Goal: Find specific page/section: Find specific page/section

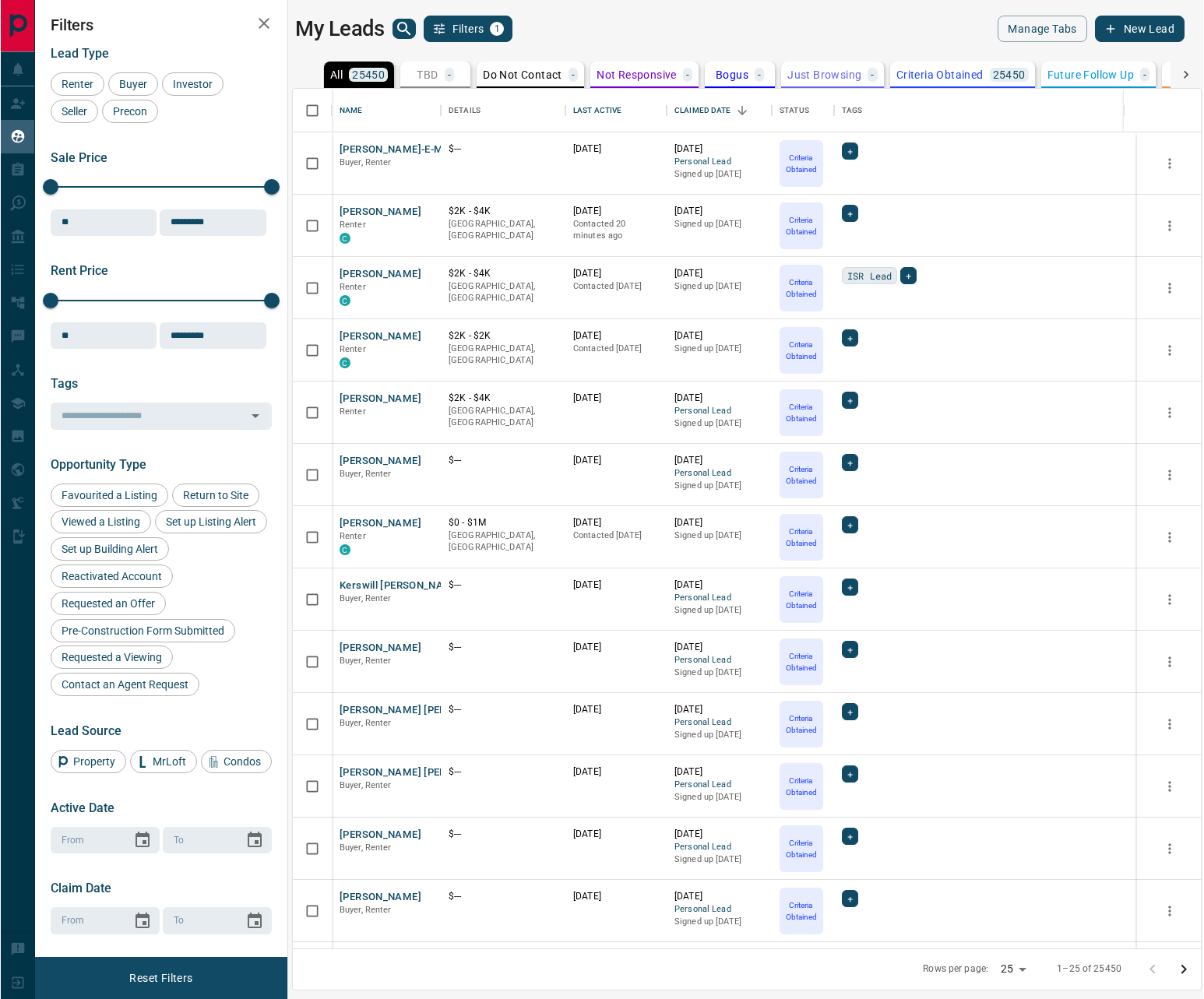
scroll to position [849, 898]
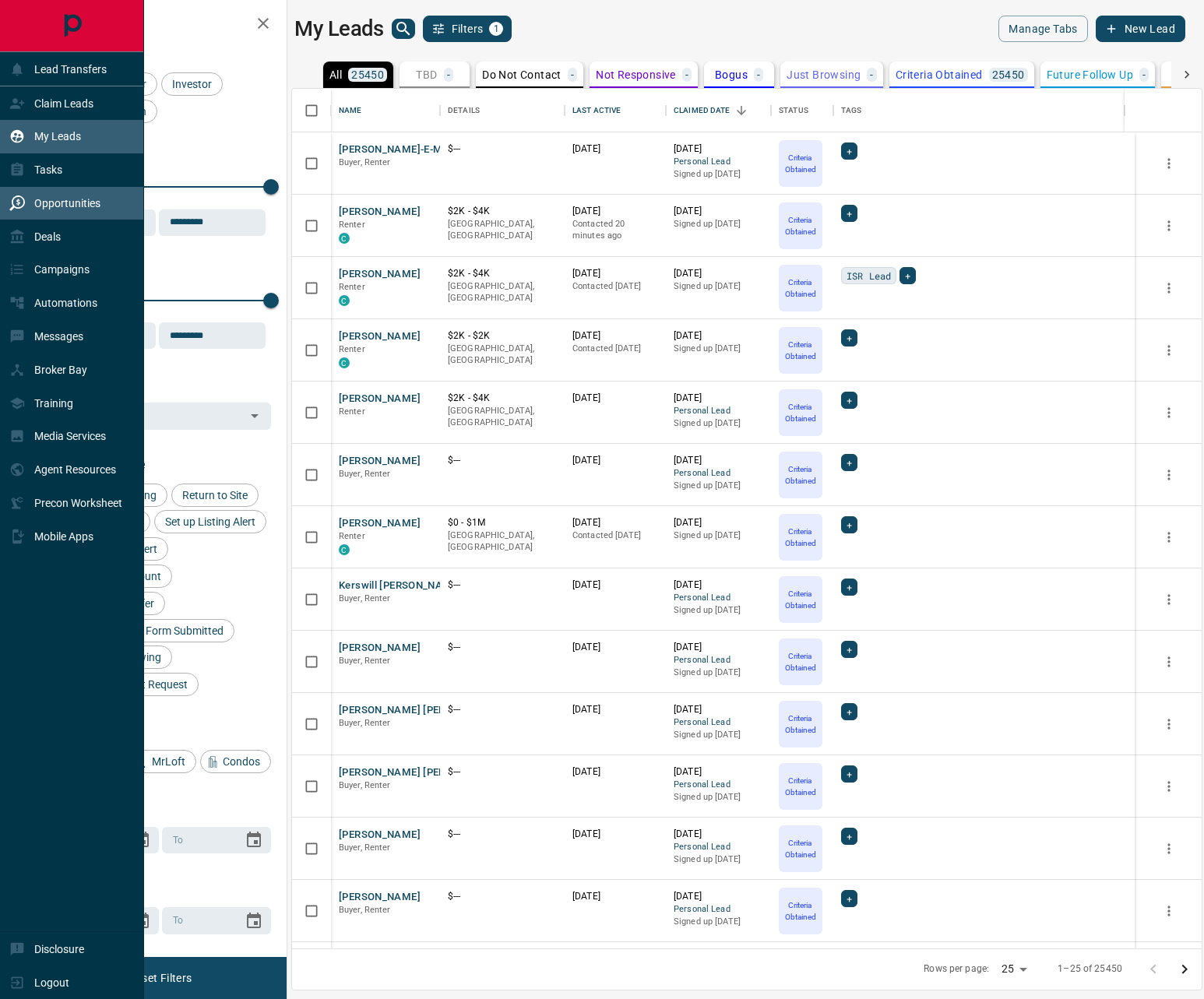
drag, startPoint x: 22, startPoint y: 200, endPoint x: 62, endPoint y: 207, distance: 40.6
click at [21, 201] on icon at bounding box center [17, 203] width 15 height 15
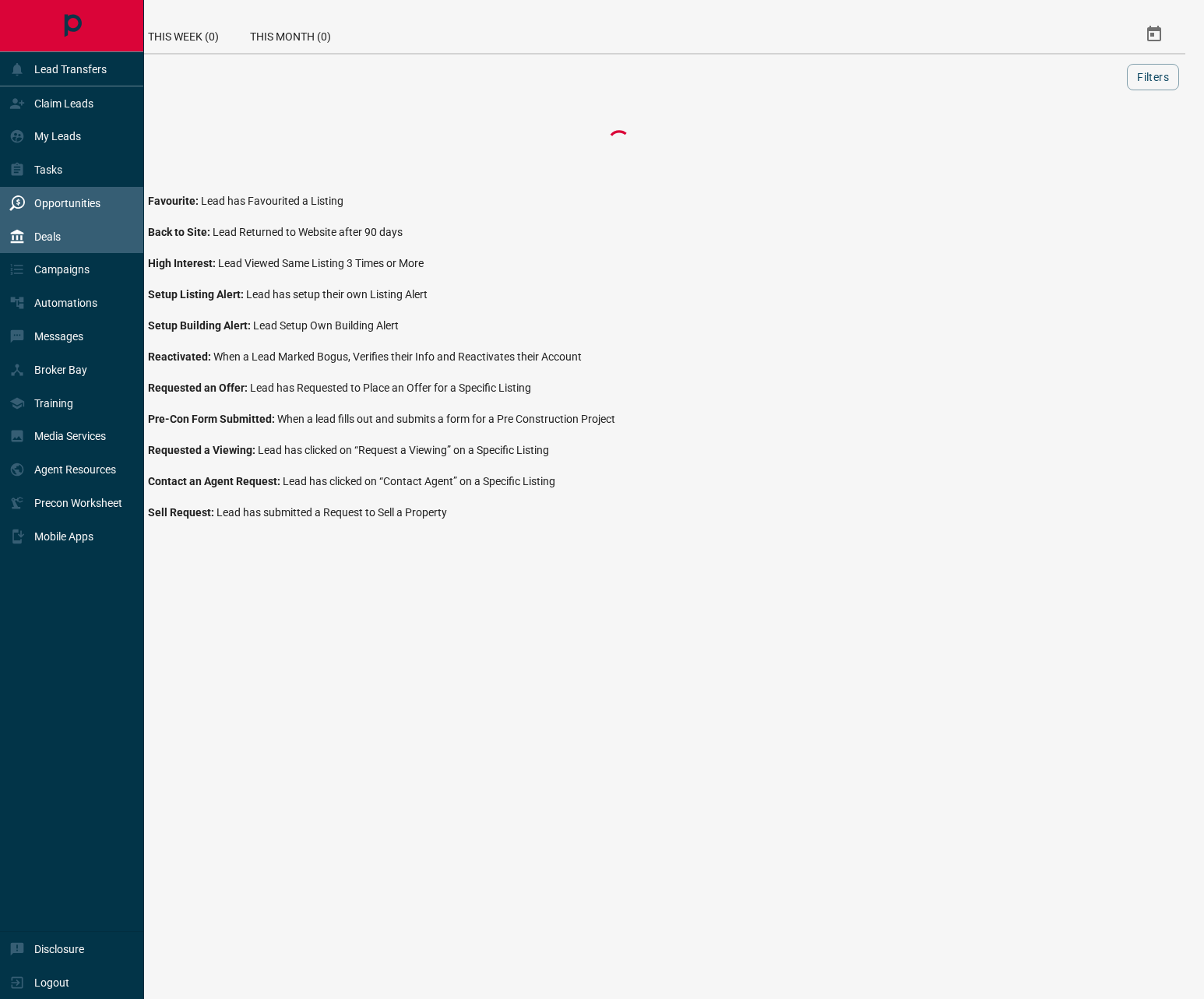
click at [46, 231] on p "Deals" at bounding box center [47, 237] width 26 height 13
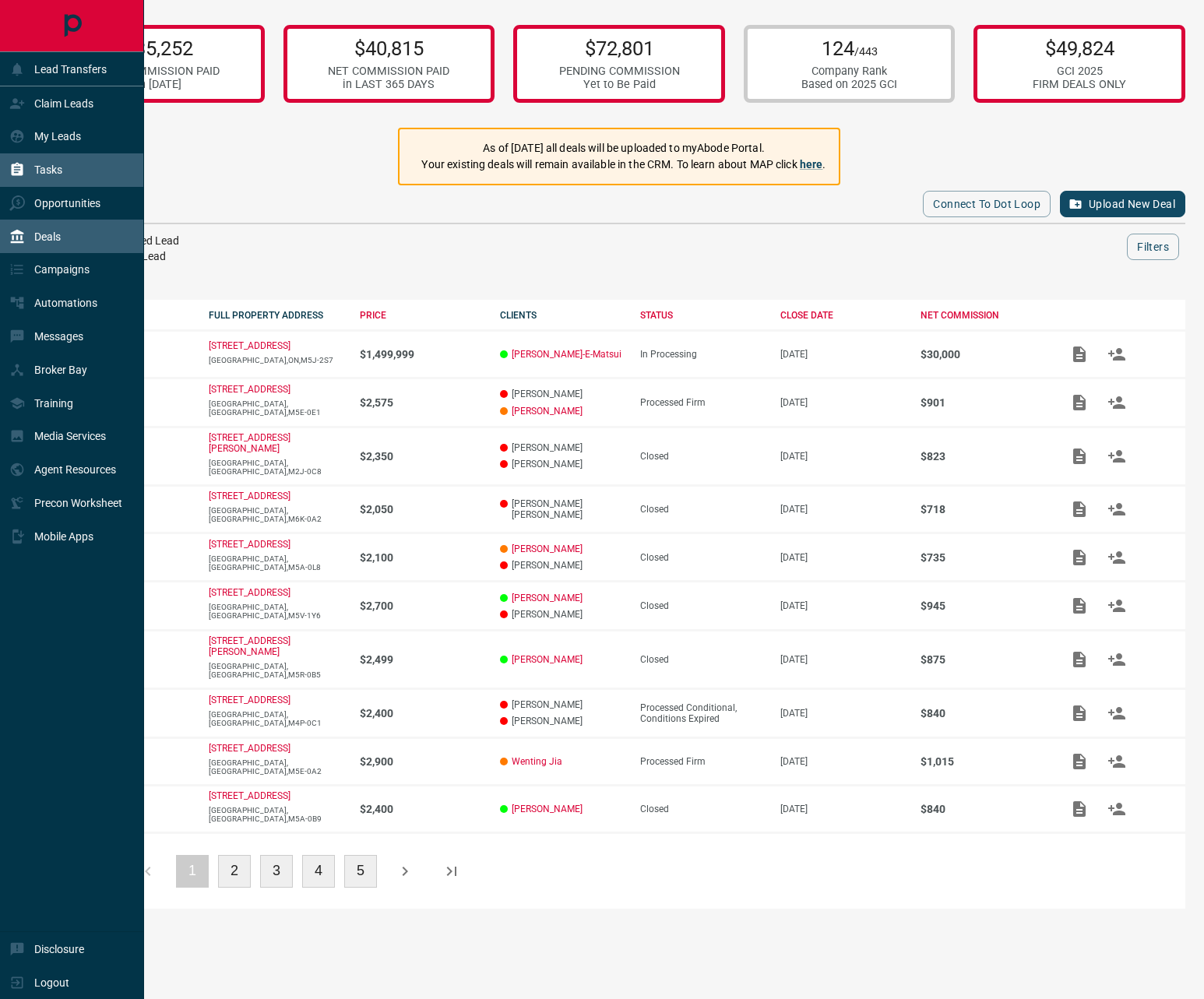
click at [43, 162] on div "Tasks" at bounding box center [36, 171] width 53 height 26
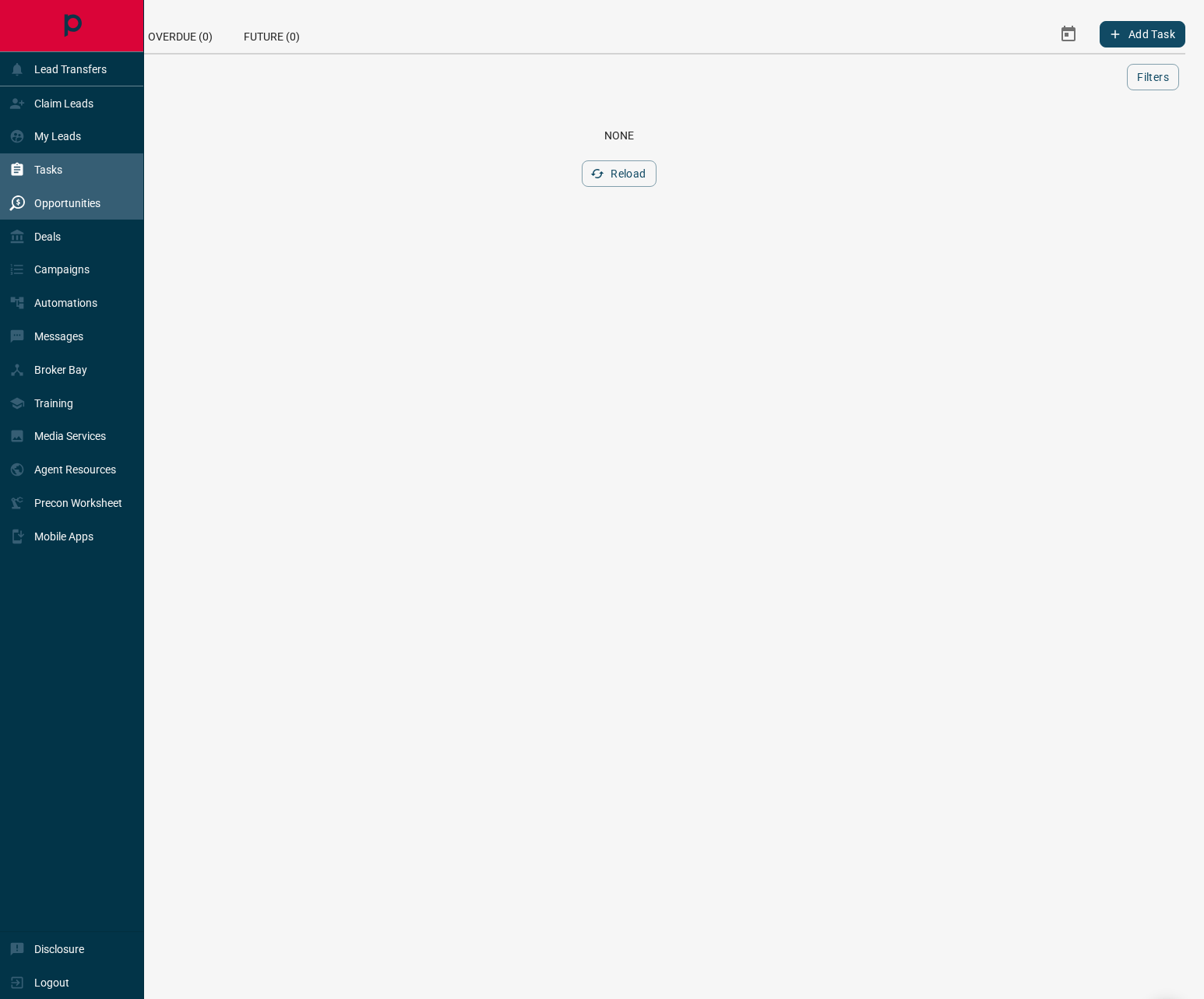
click at [50, 211] on div "Opportunities" at bounding box center [55, 203] width 91 height 26
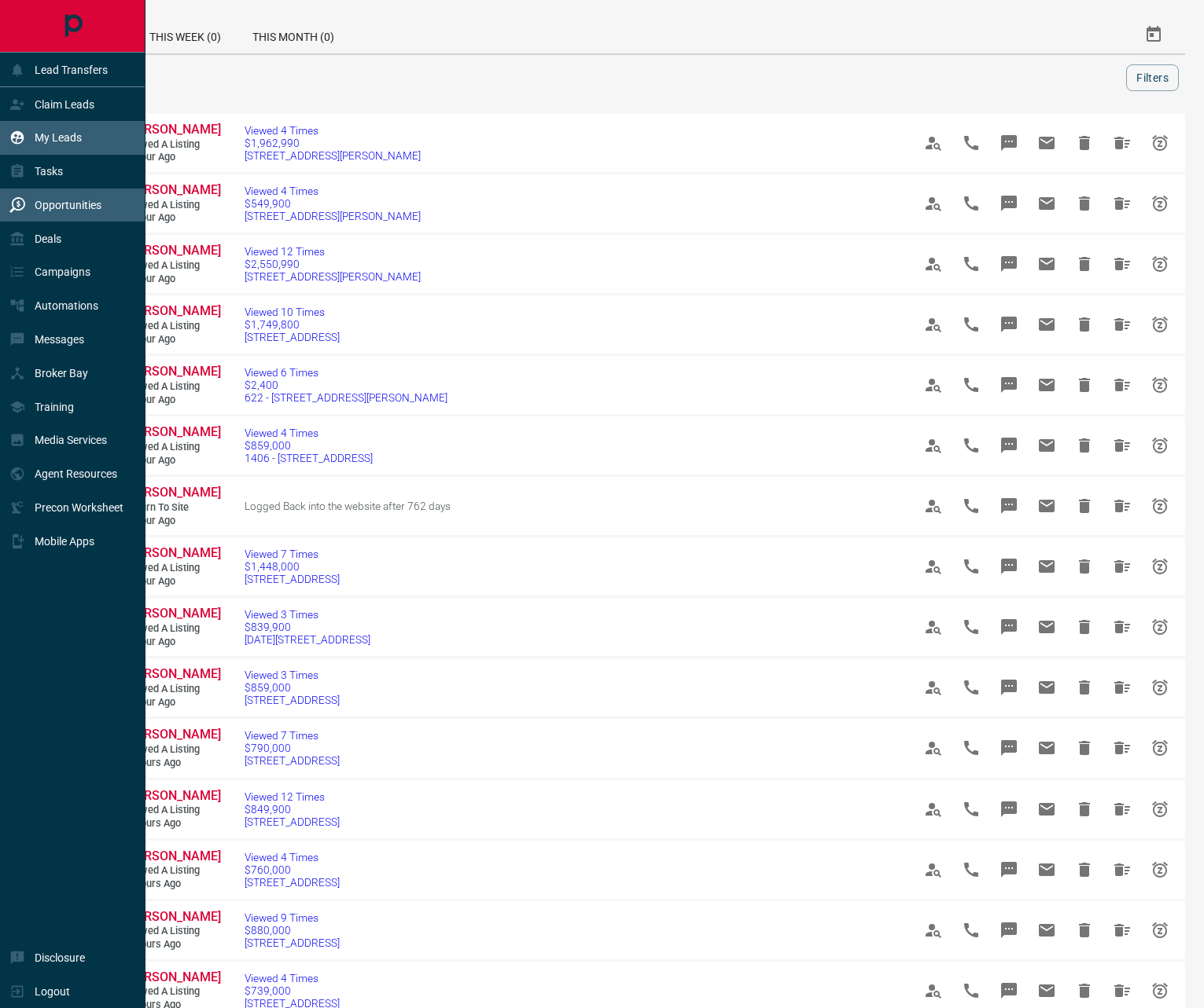
click at [58, 140] on p "My Leads" at bounding box center [58, 137] width 47 height 13
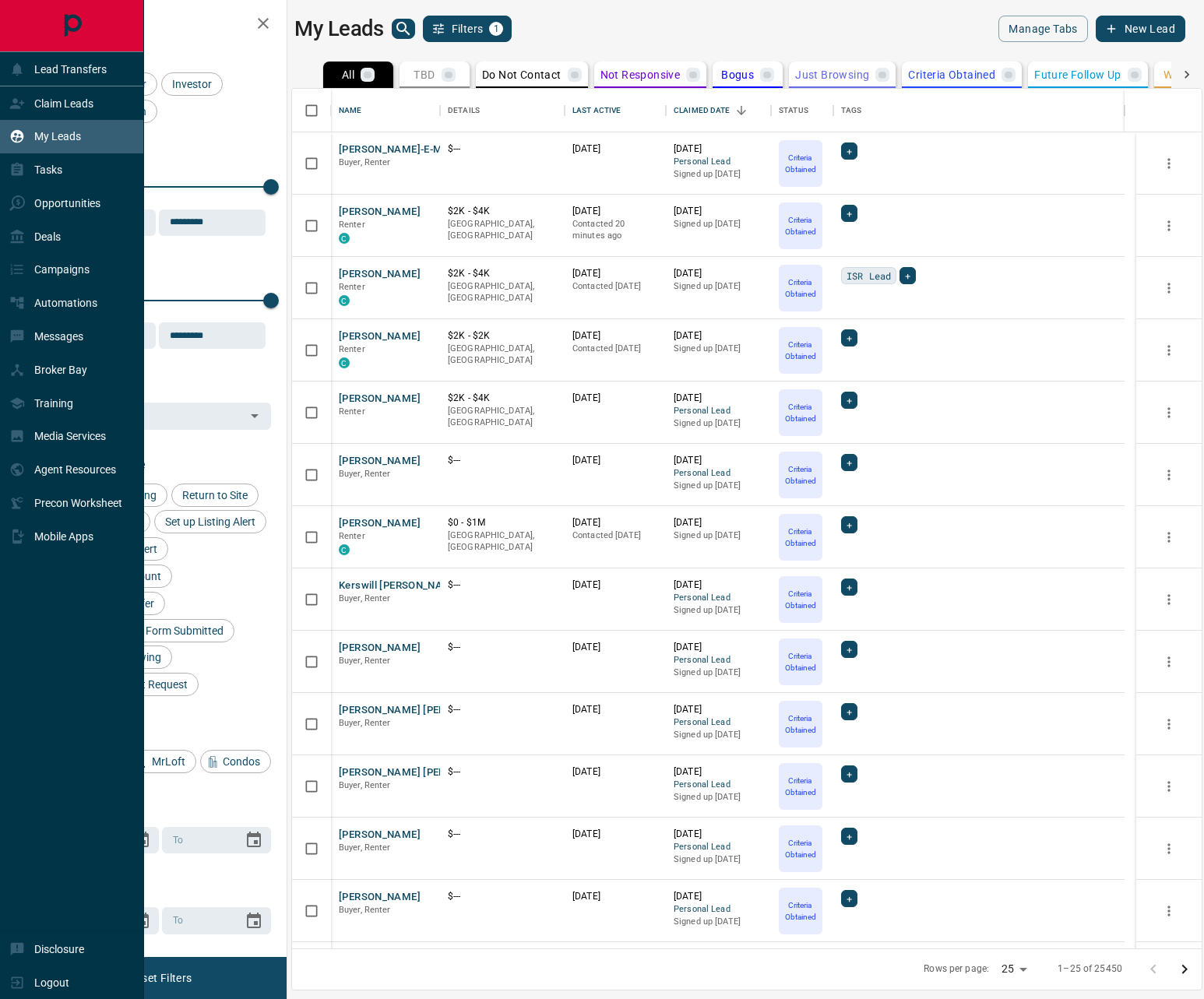
scroll to position [849, 898]
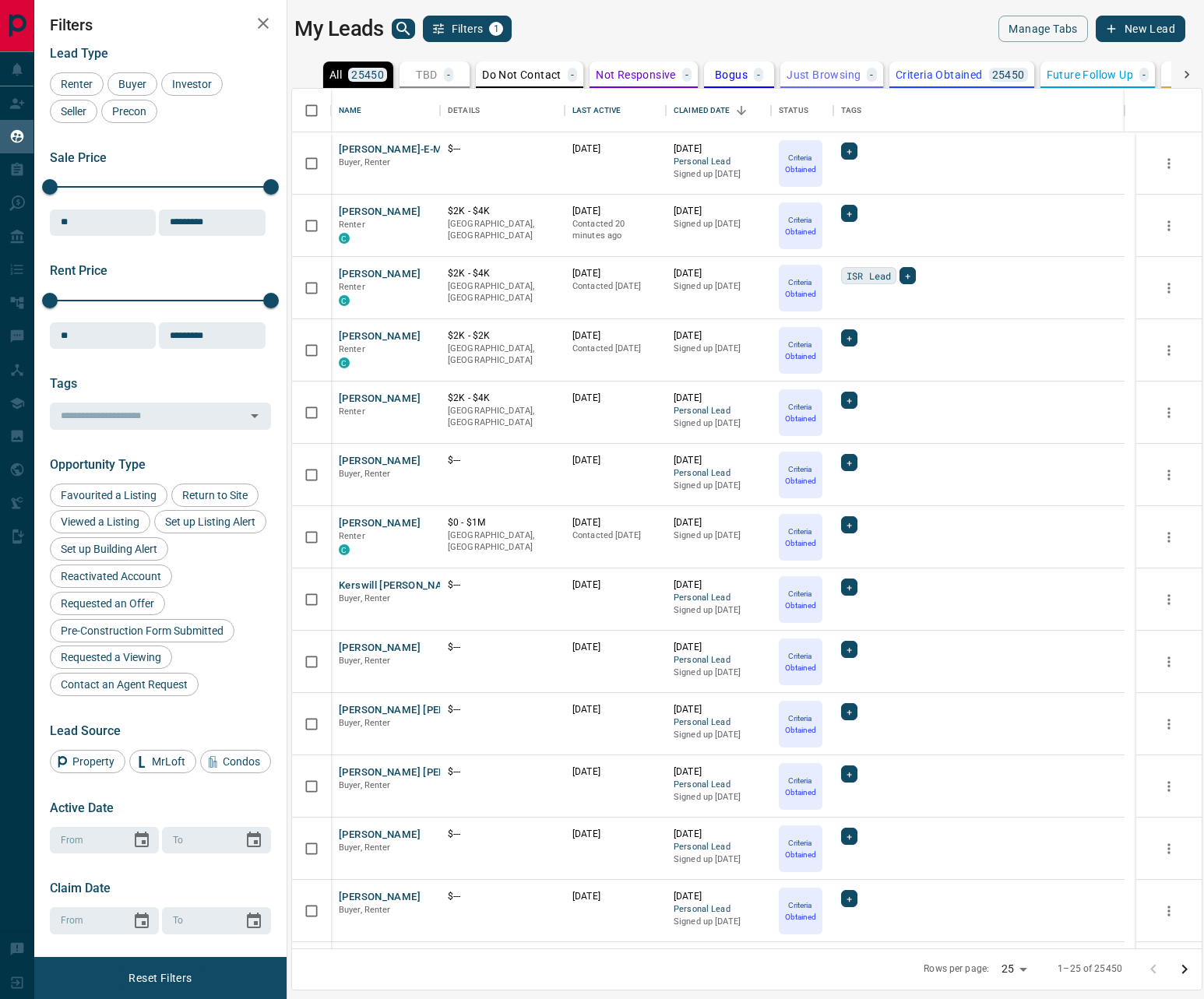
click at [1182, 72] on icon at bounding box center [1186, 74] width 15 height 15
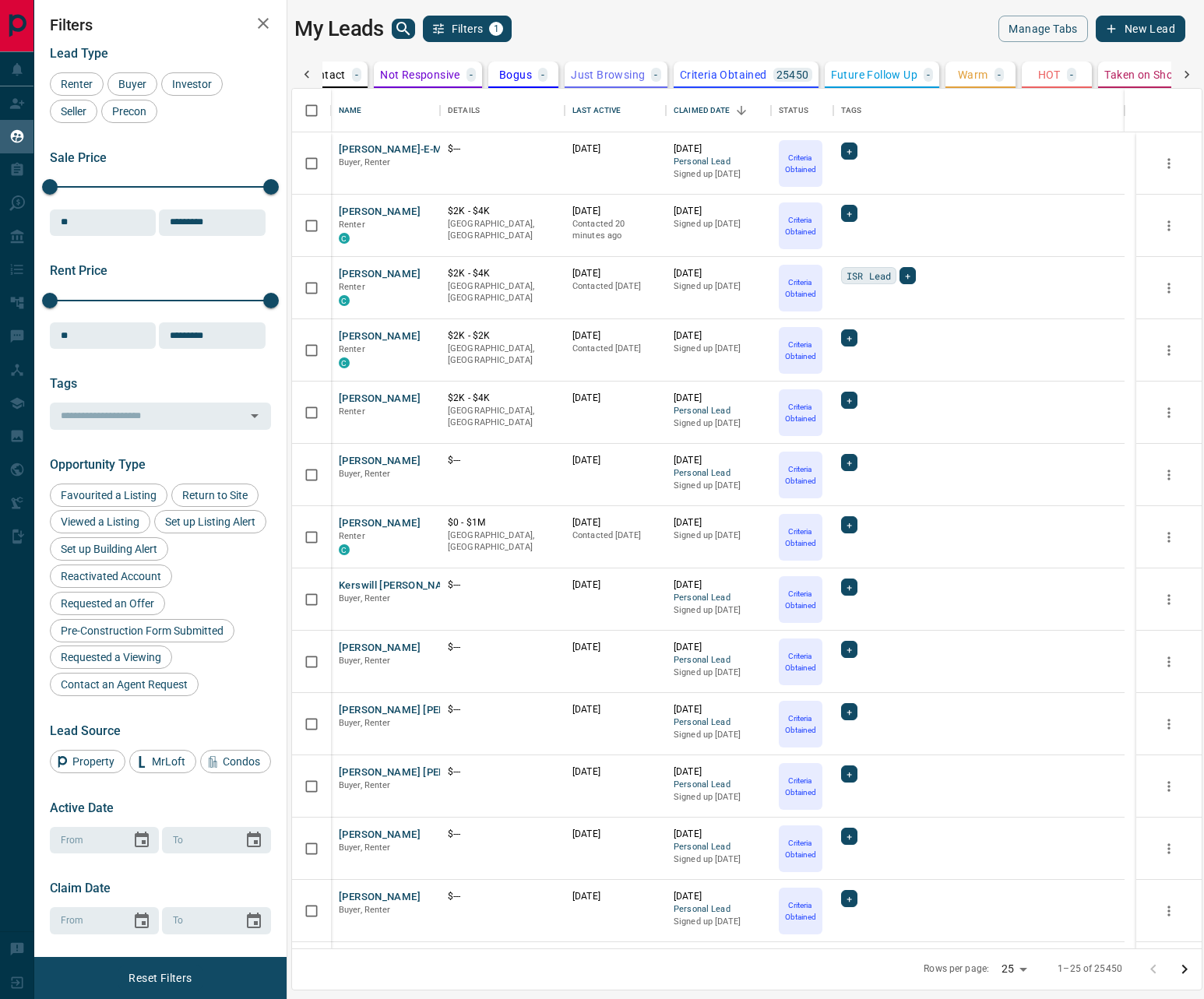
scroll to position [0, 466]
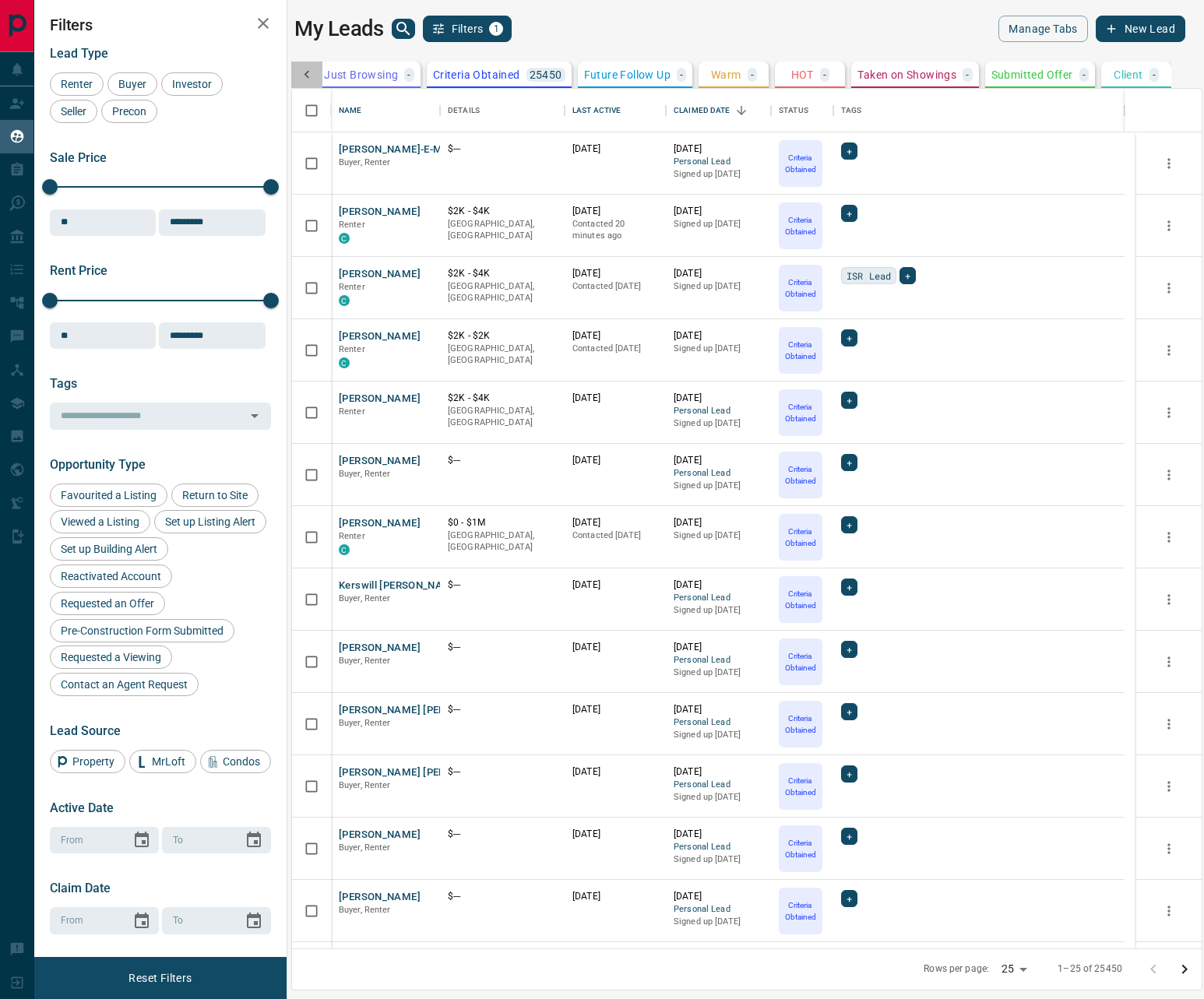
click at [310, 74] on icon at bounding box center [307, 74] width 15 height 15
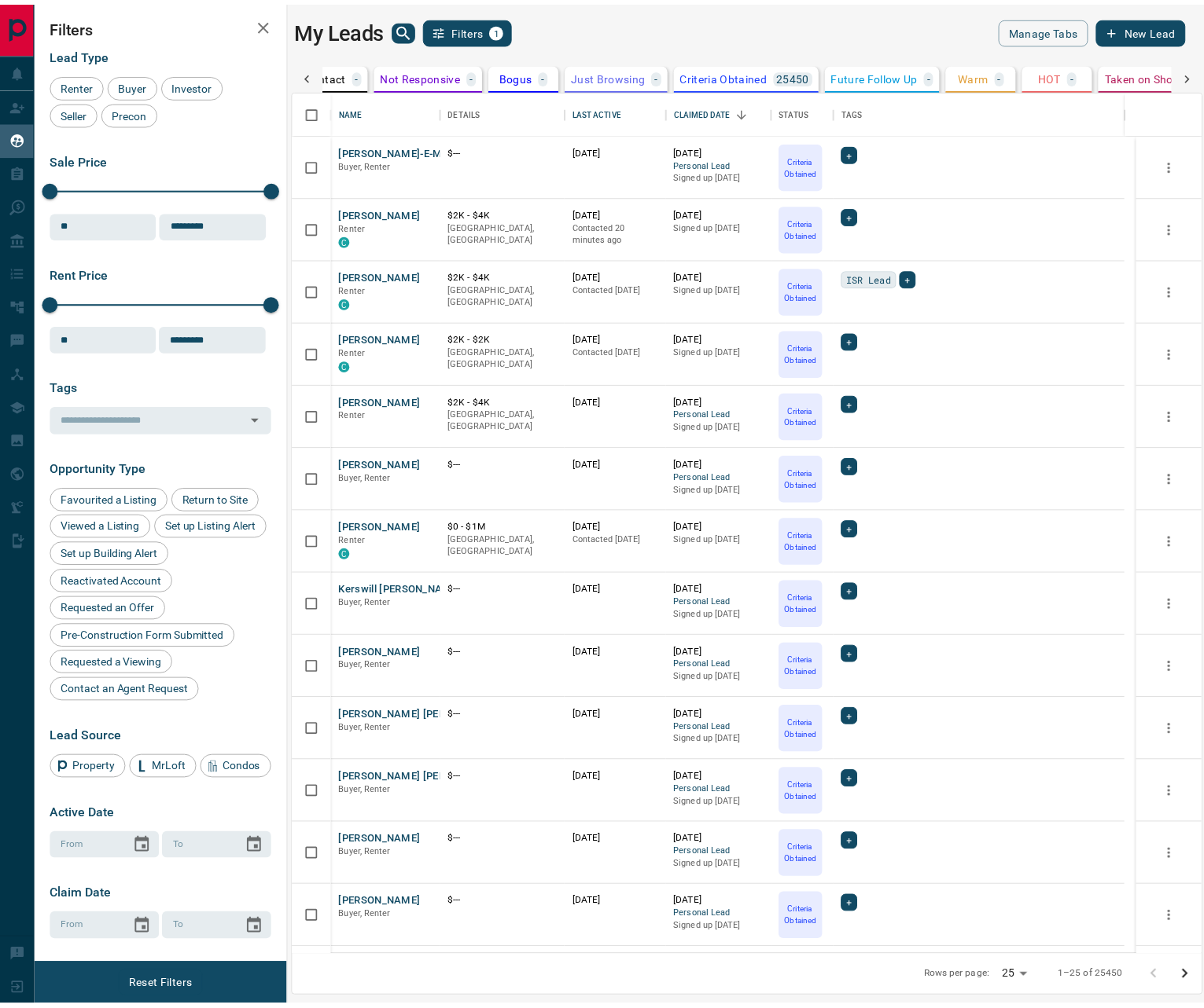
scroll to position [0, 0]
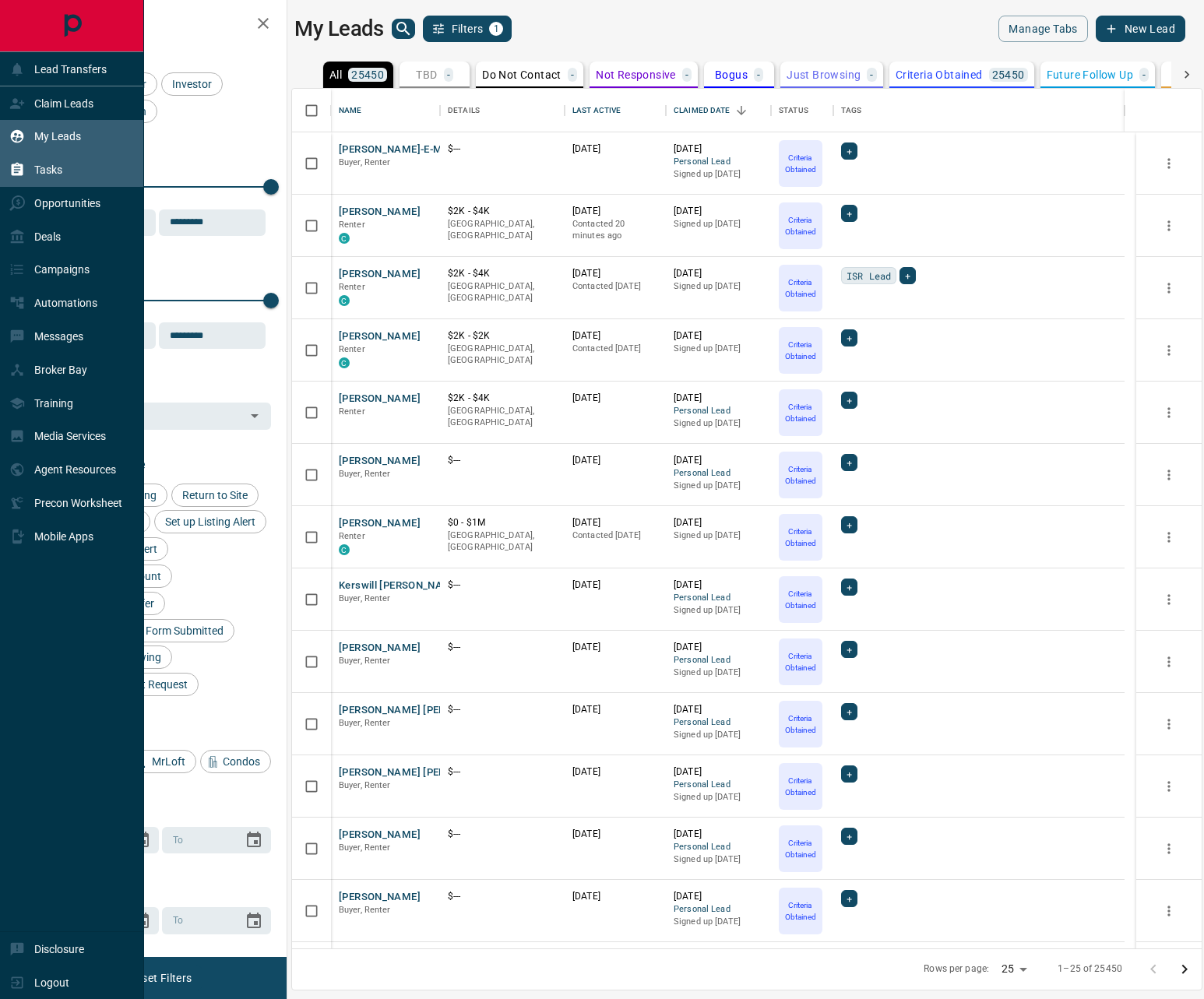
click at [51, 170] on p "Tasks" at bounding box center [48, 170] width 28 height 13
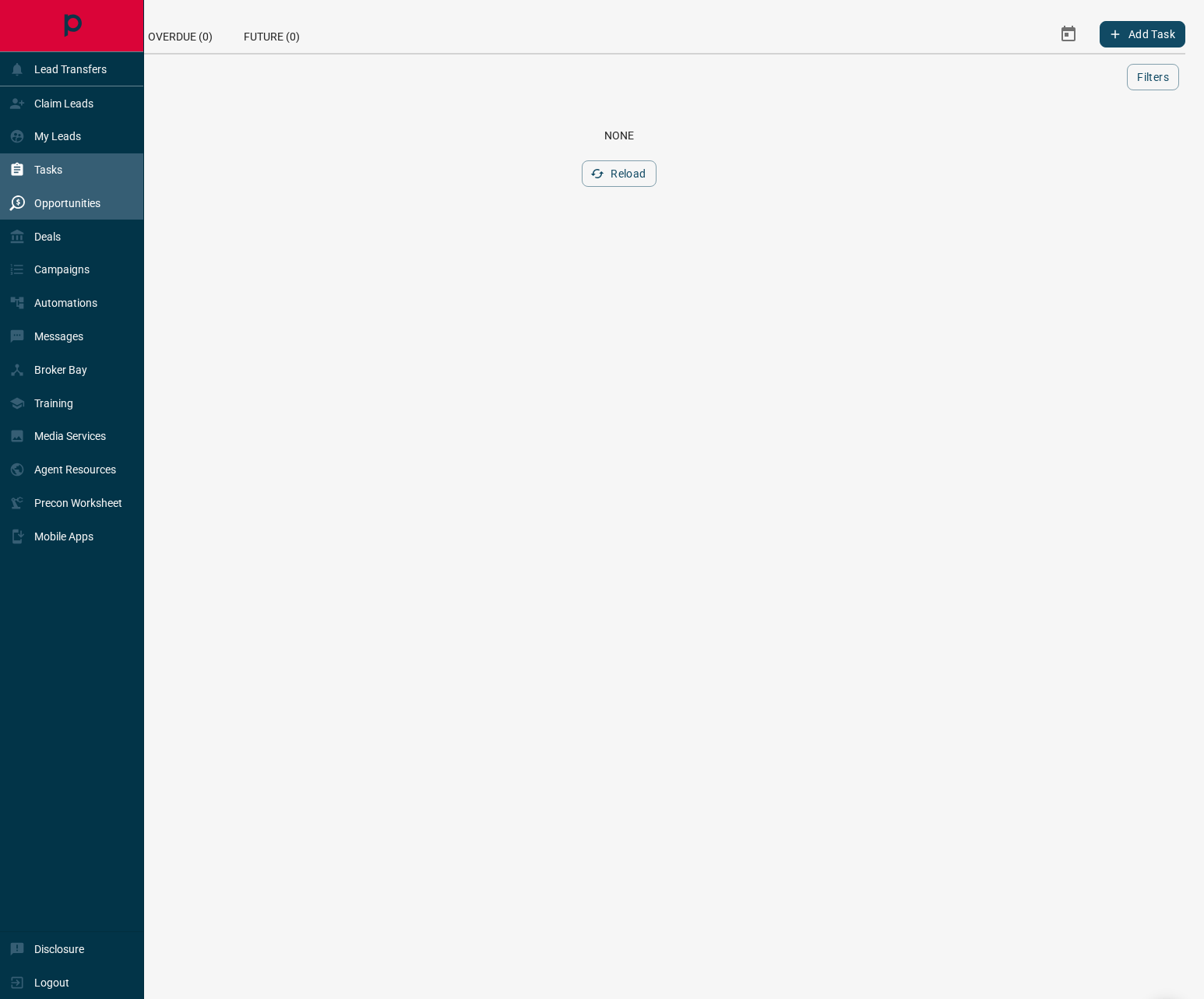
click at [58, 210] on div "Opportunities" at bounding box center [55, 203] width 91 height 26
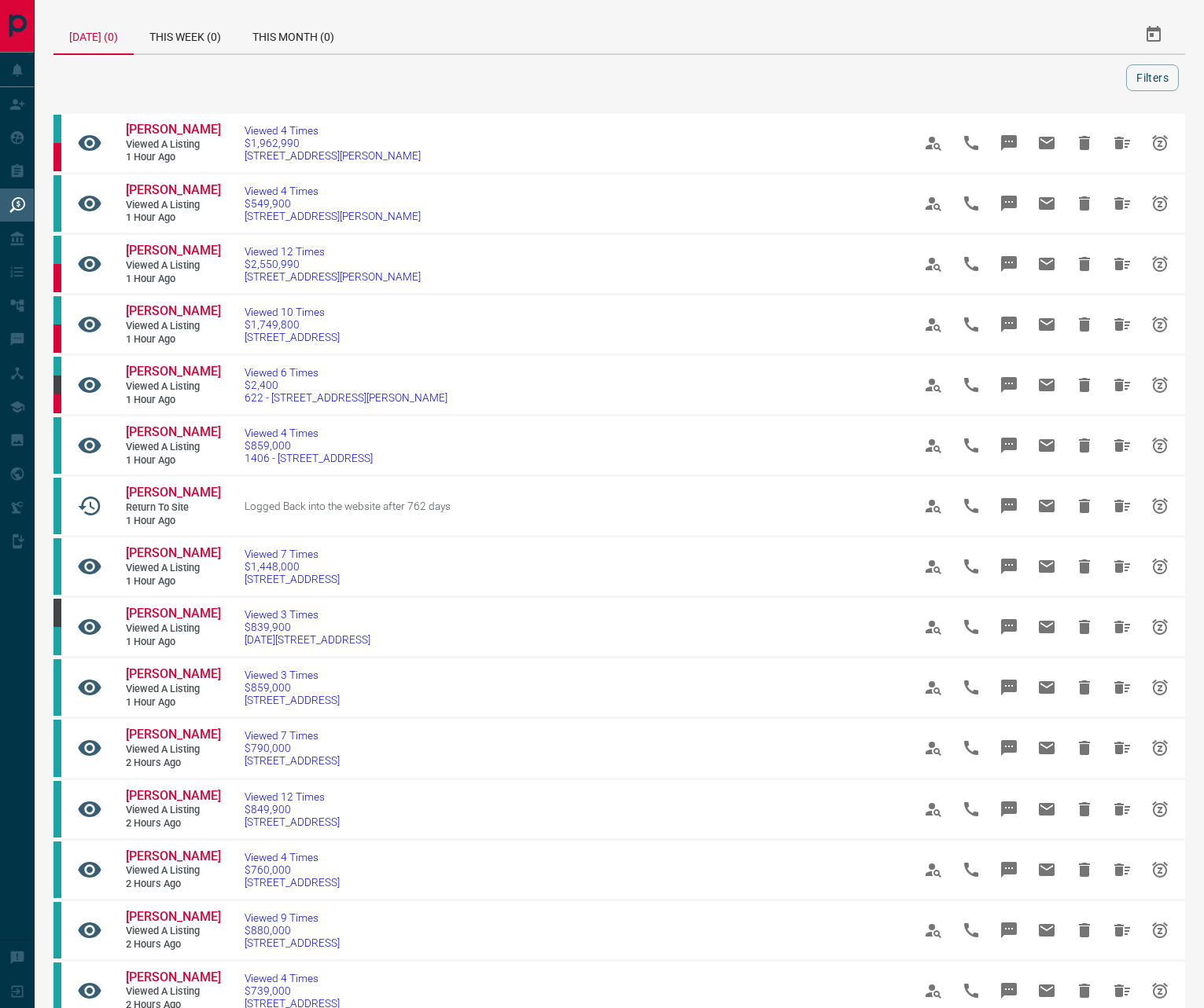
drag, startPoint x: 318, startPoint y: 31, endPoint x: 398, endPoint y: 56, distance: 83.8
click at [318, 32] on div "This Month (0)" at bounding box center [293, 34] width 113 height 38
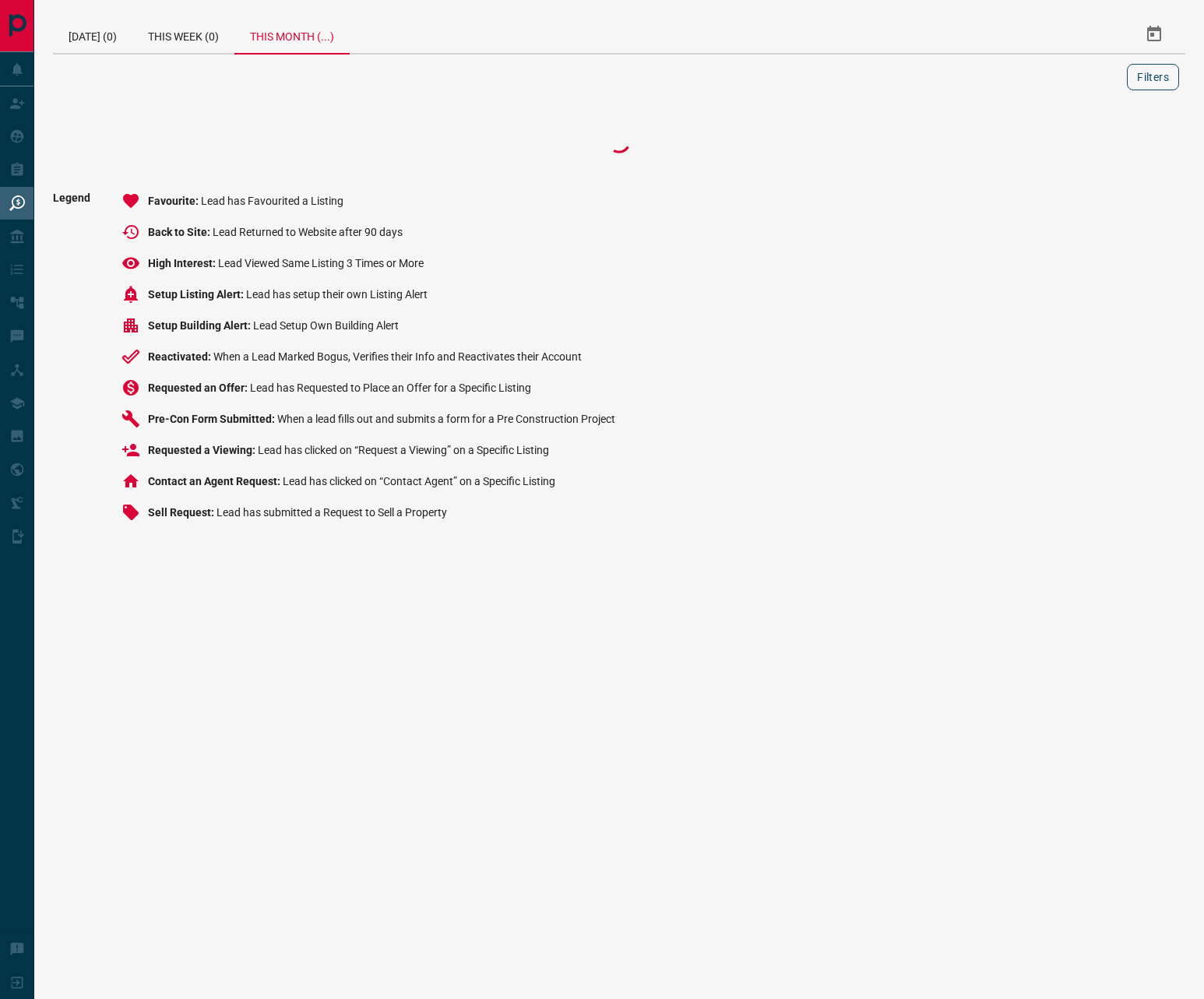
click at [1166, 78] on button "Filters" at bounding box center [1153, 77] width 52 height 26
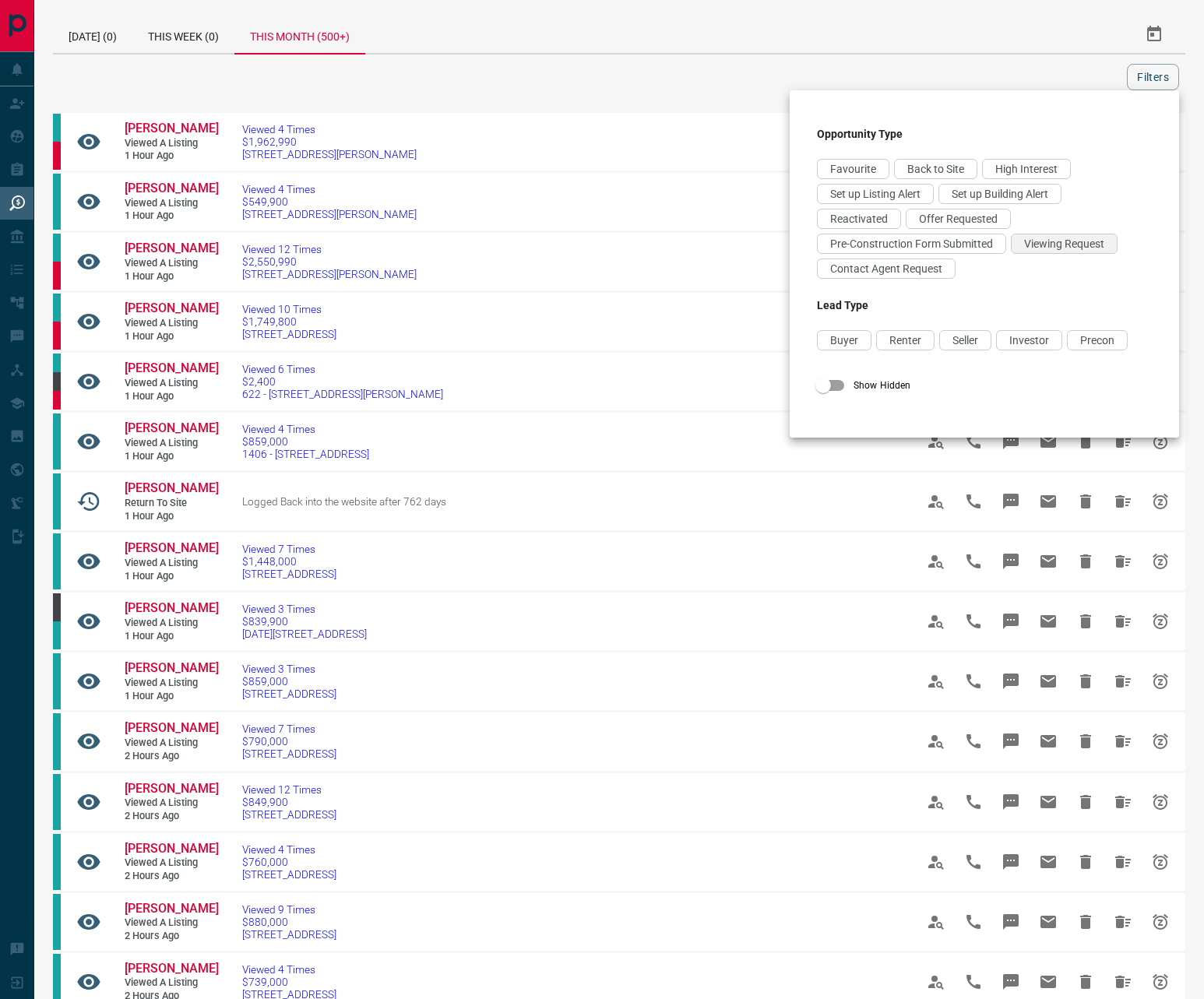
click at [1060, 247] on span "Viewing Request" at bounding box center [1065, 244] width 80 height 13
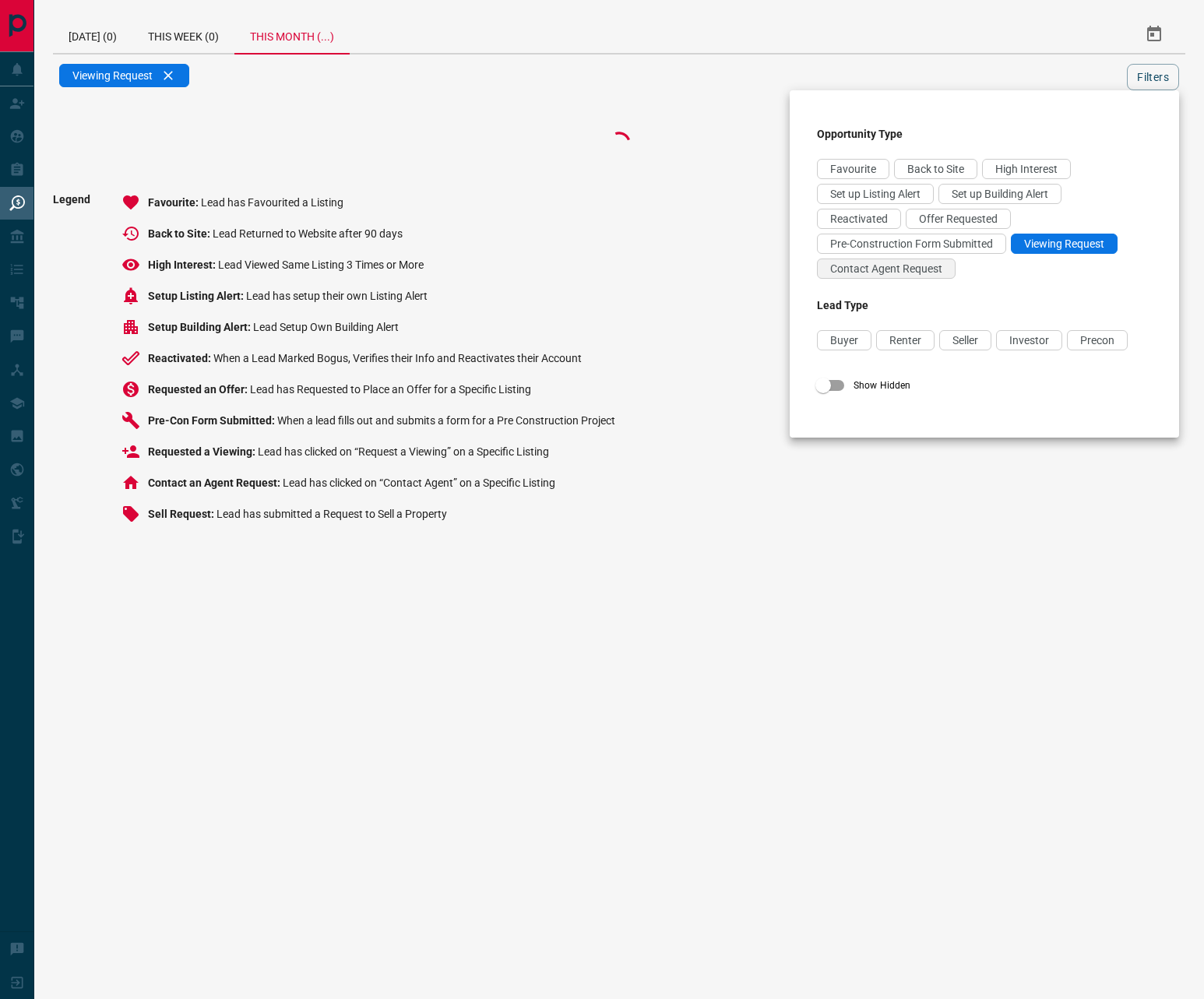
click at [873, 271] on span "Contact Agent Request" at bounding box center [886, 269] width 112 height 13
click at [951, 214] on span "Offer Requested" at bounding box center [958, 219] width 78 height 13
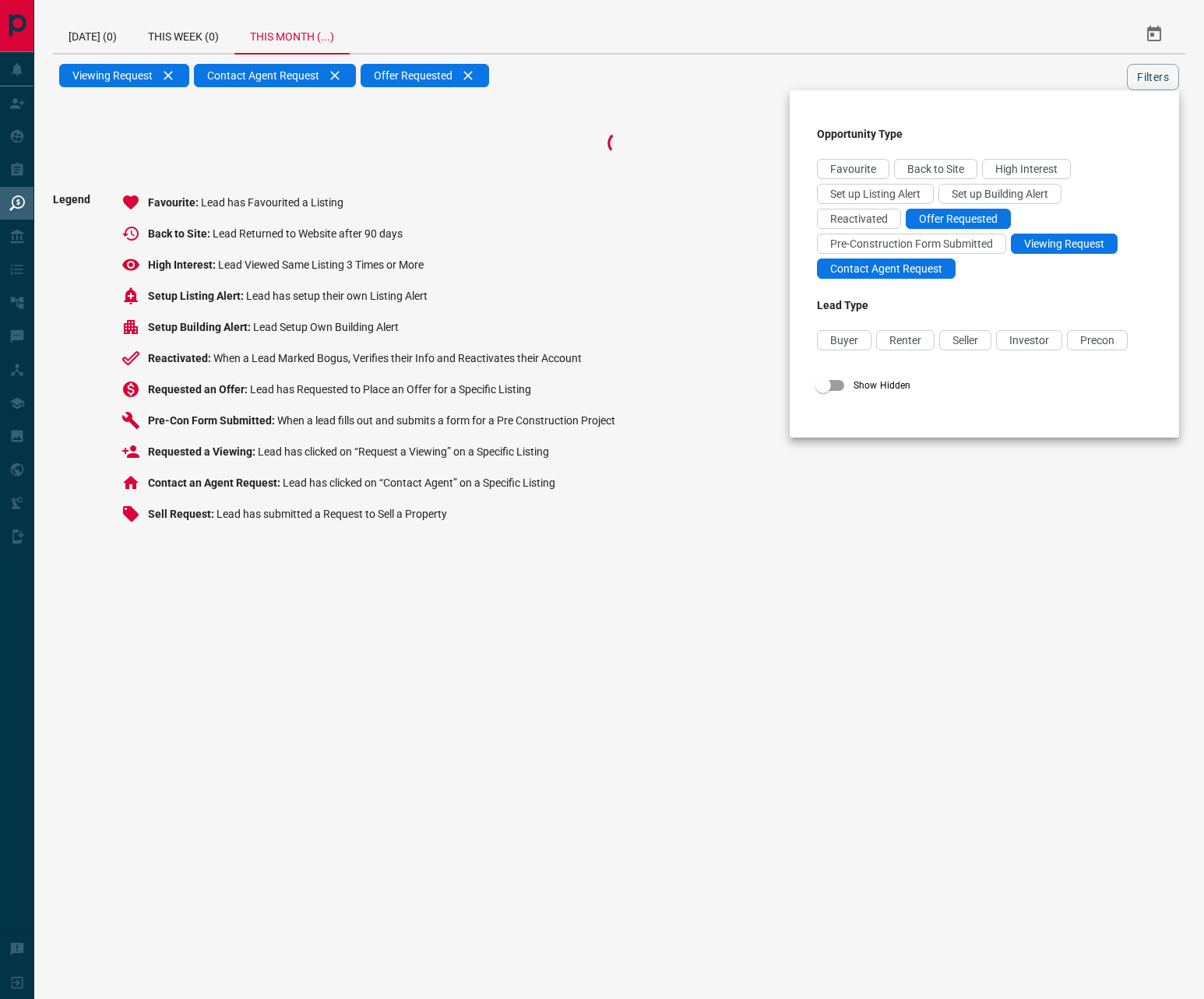
click at [1151, 76] on div at bounding box center [602, 500] width 1204 height 999
